Goal: Information Seeking & Learning: Learn about a topic

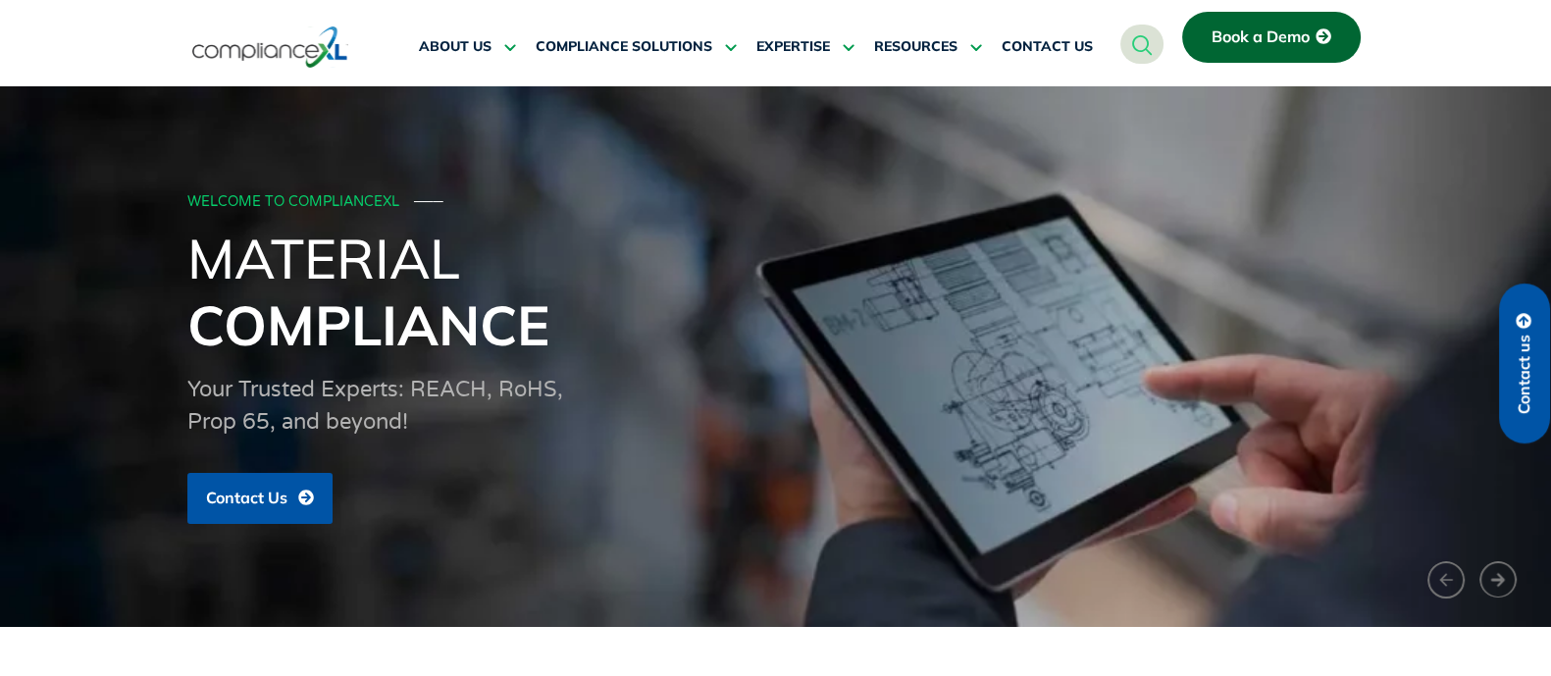
click at [103, 265] on div "WELCOME TO COMPLIANCEXL ─── Material Compliance Your Trusted Experts: REACH, Ro…" at bounding box center [776, 357] width 1532 height 356
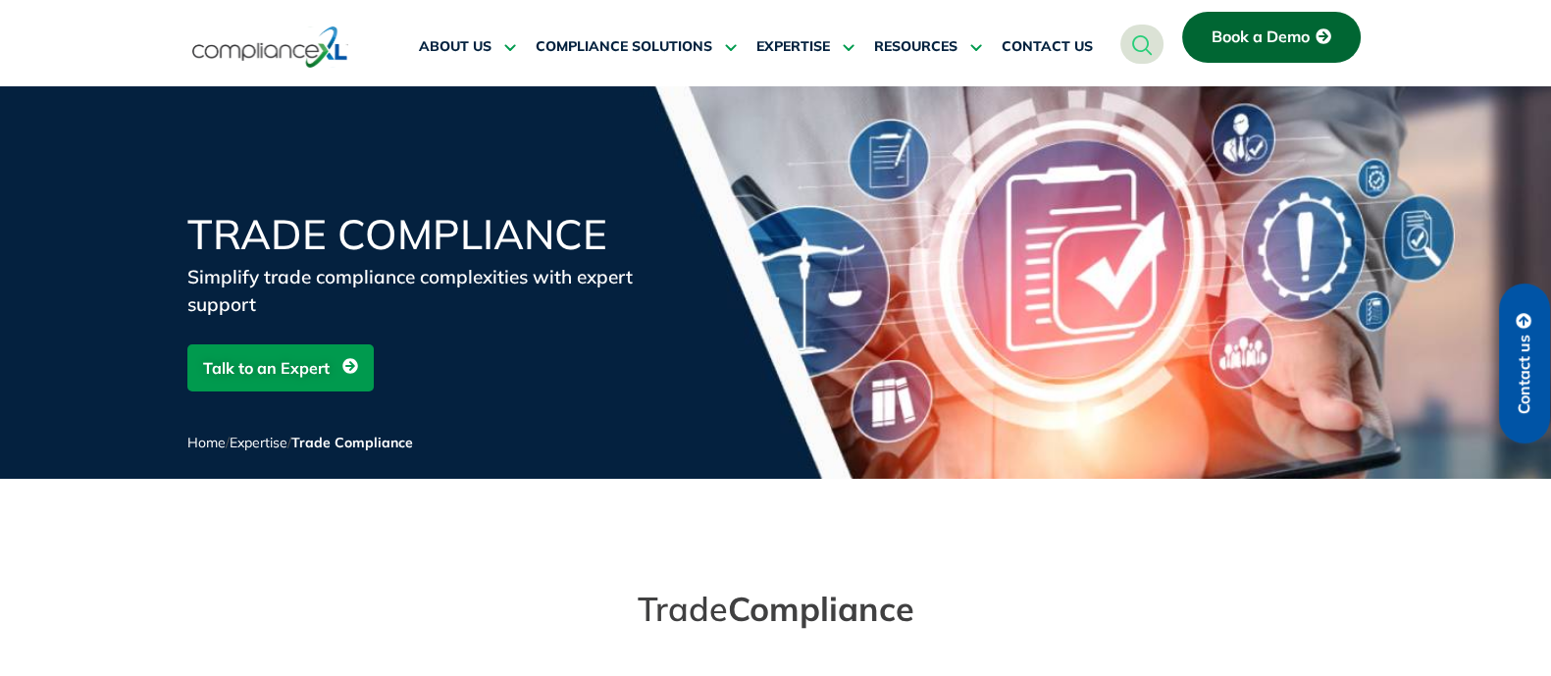
click at [1027, 516] on div "Trade Compliance Simplify trade compliance complexities with expert support Tal…" at bounding box center [775, 316] width 1551 height 461
